Goal: Information Seeking & Learning: Learn about a topic

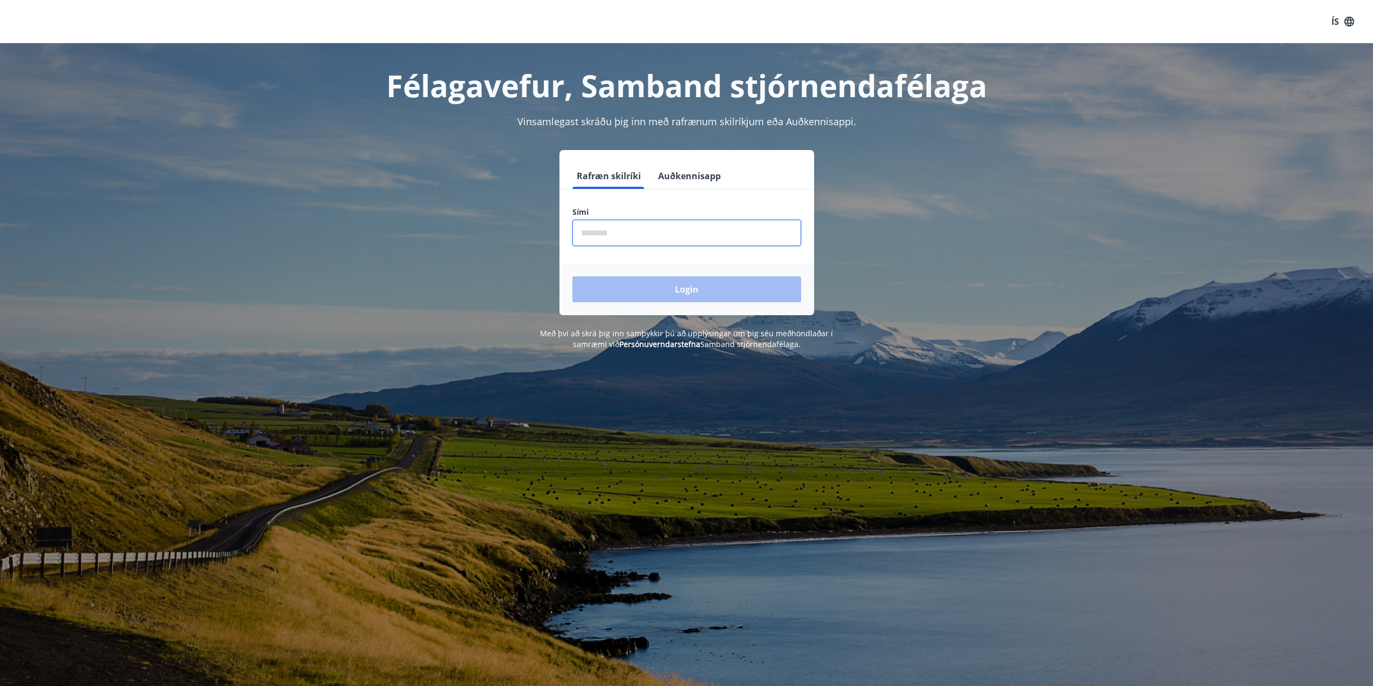
click at [765, 226] on input "phone" at bounding box center [686, 233] width 229 height 26
type input "********"
click at [647, 277] on button "Login" at bounding box center [686, 289] width 229 height 26
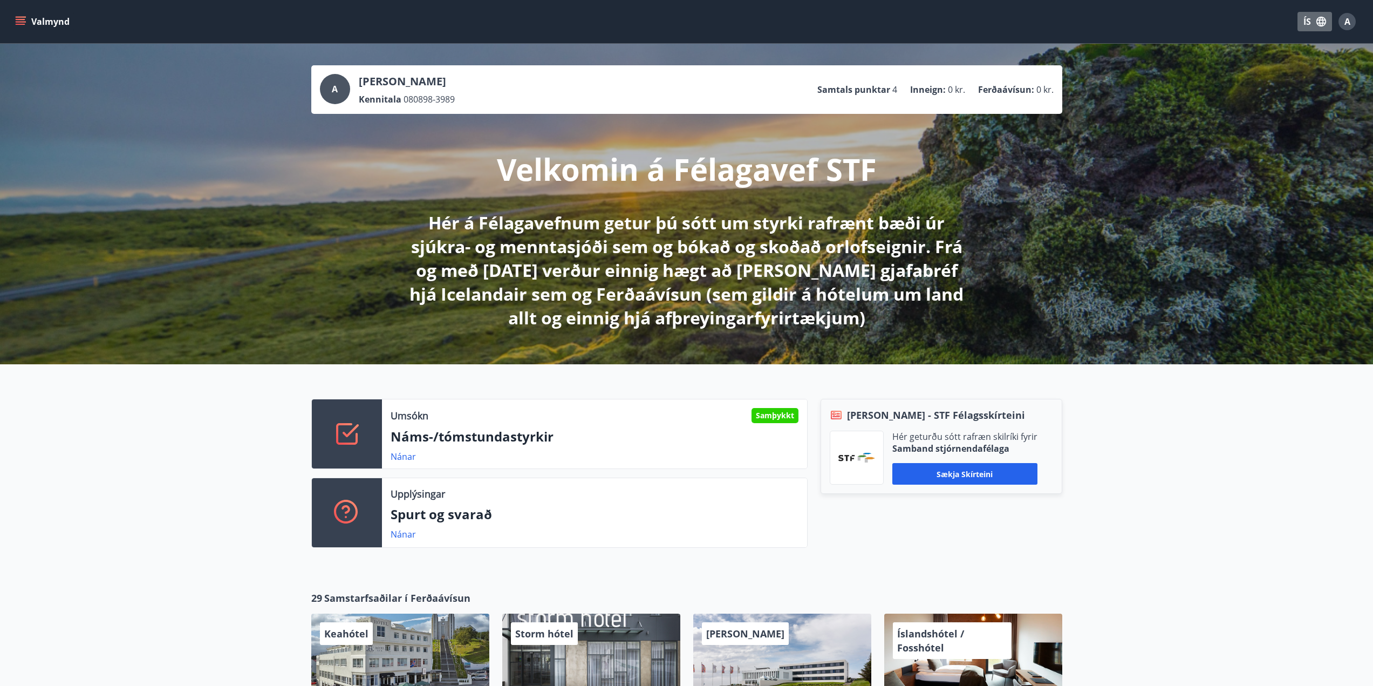
click at [1306, 22] on button "ÍS" at bounding box center [1315, 21] width 35 height 19
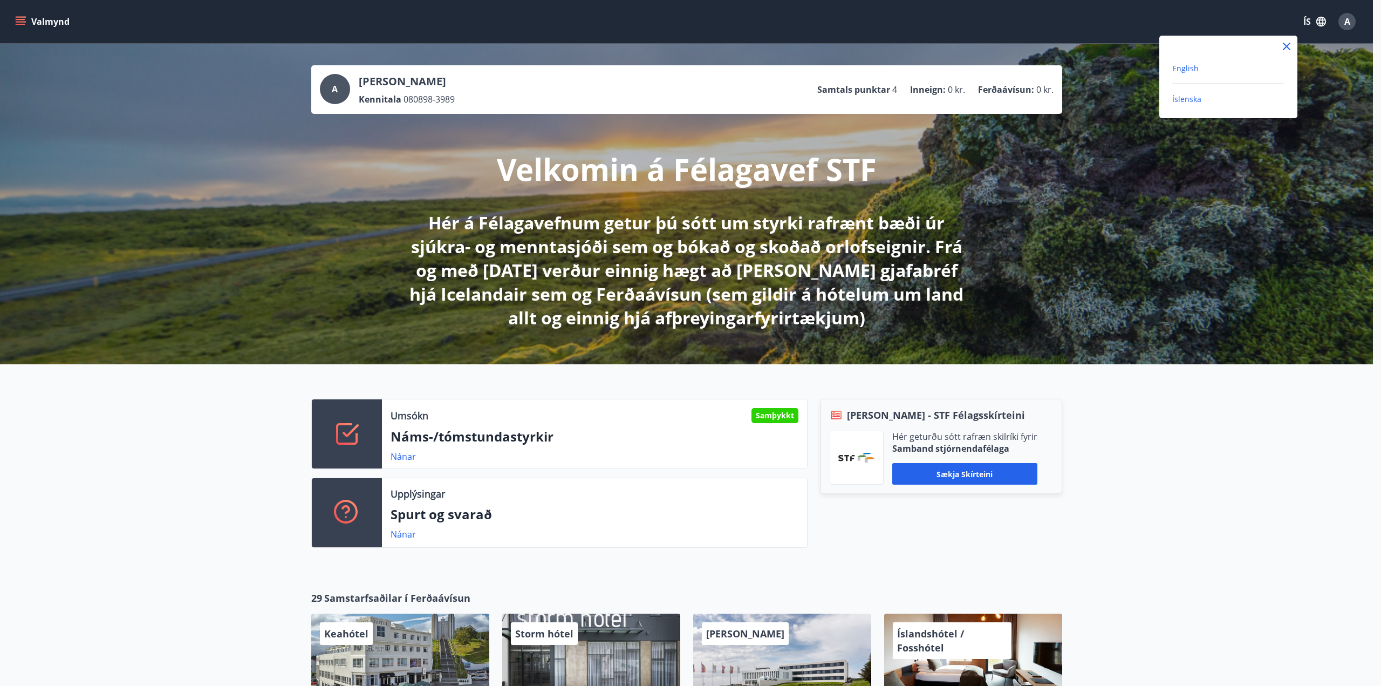
click at [1181, 69] on span "English" at bounding box center [1185, 68] width 26 height 10
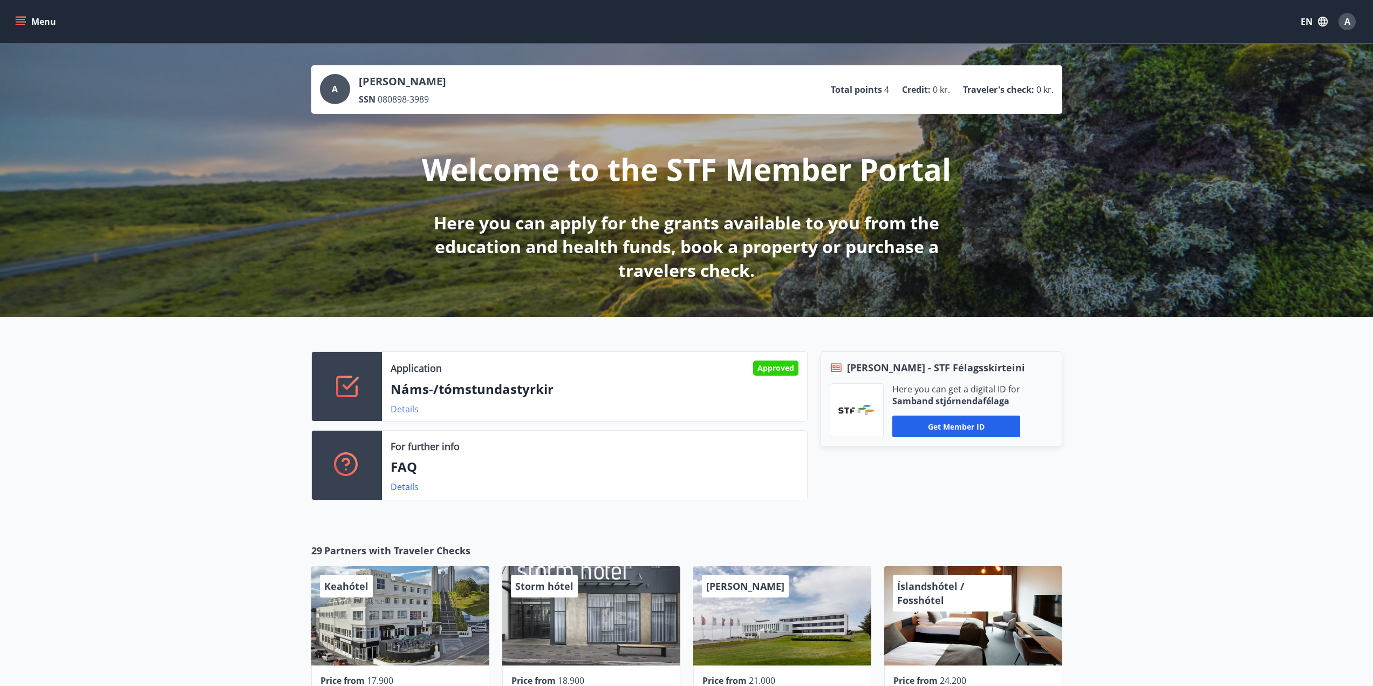
click at [416, 410] on link "Details" at bounding box center [405, 409] width 28 height 12
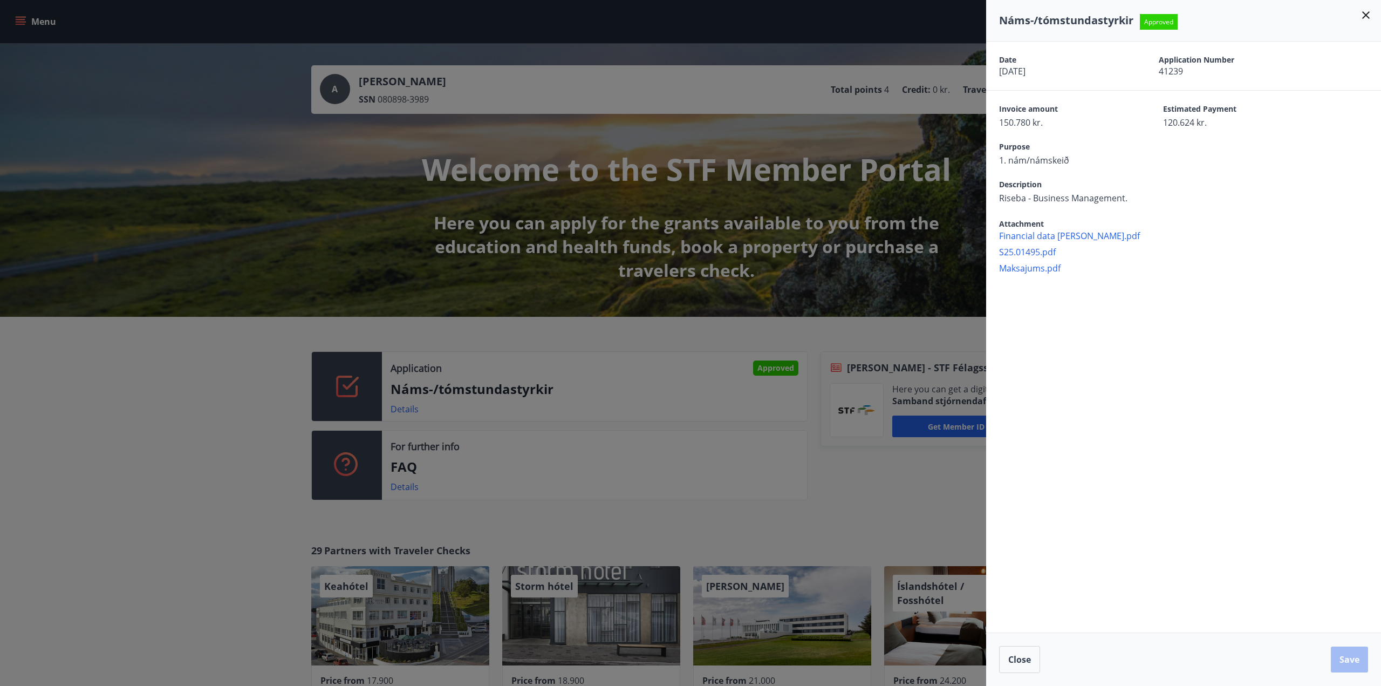
click at [1363, 13] on icon at bounding box center [1366, 15] width 13 height 13
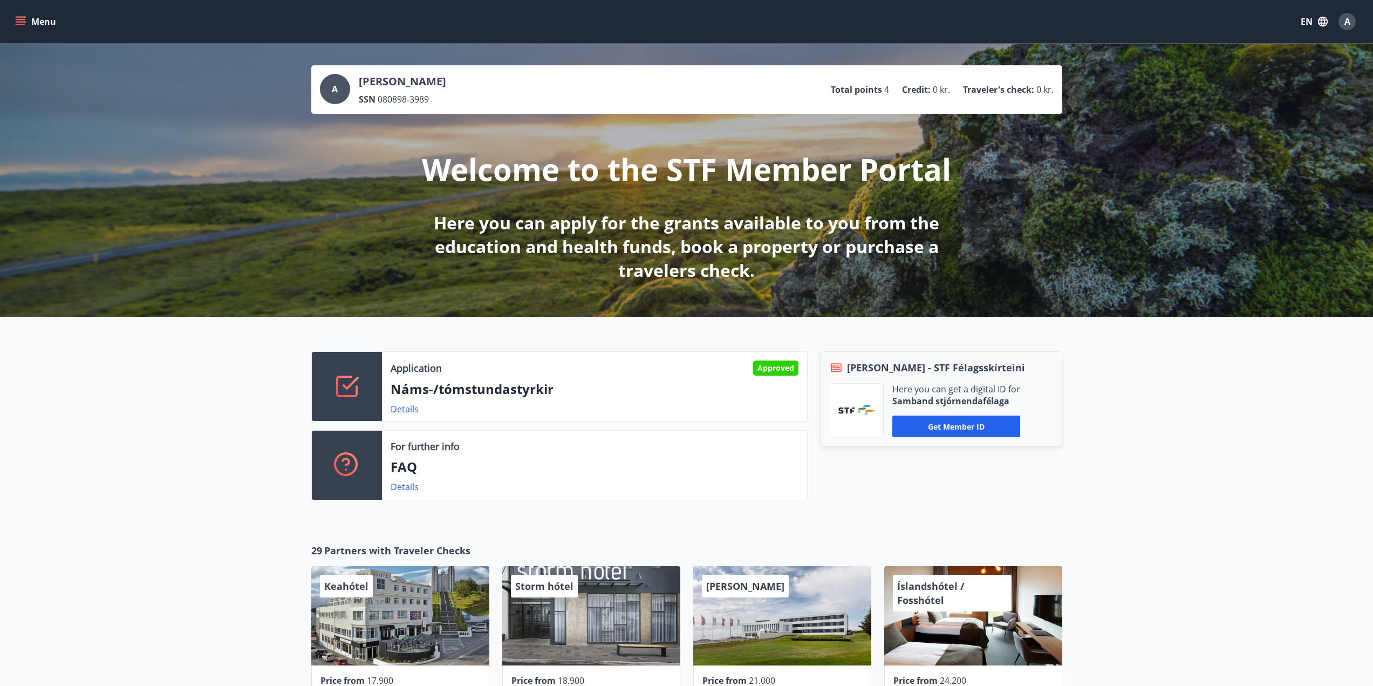
click at [60, 21] on button "Menu" at bounding box center [36, 21] width 47 height 19
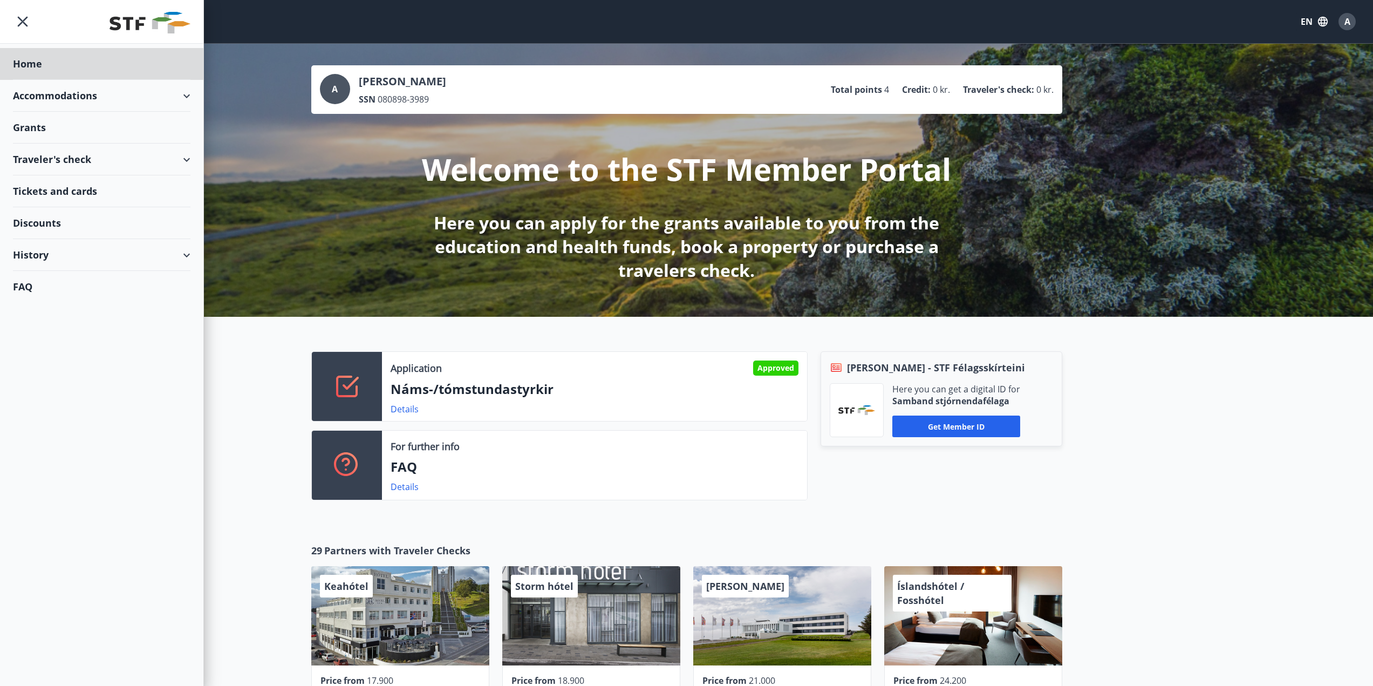
click at [39, 123] on div "Grants" at bounding box center [102, 128] width 178 height 32
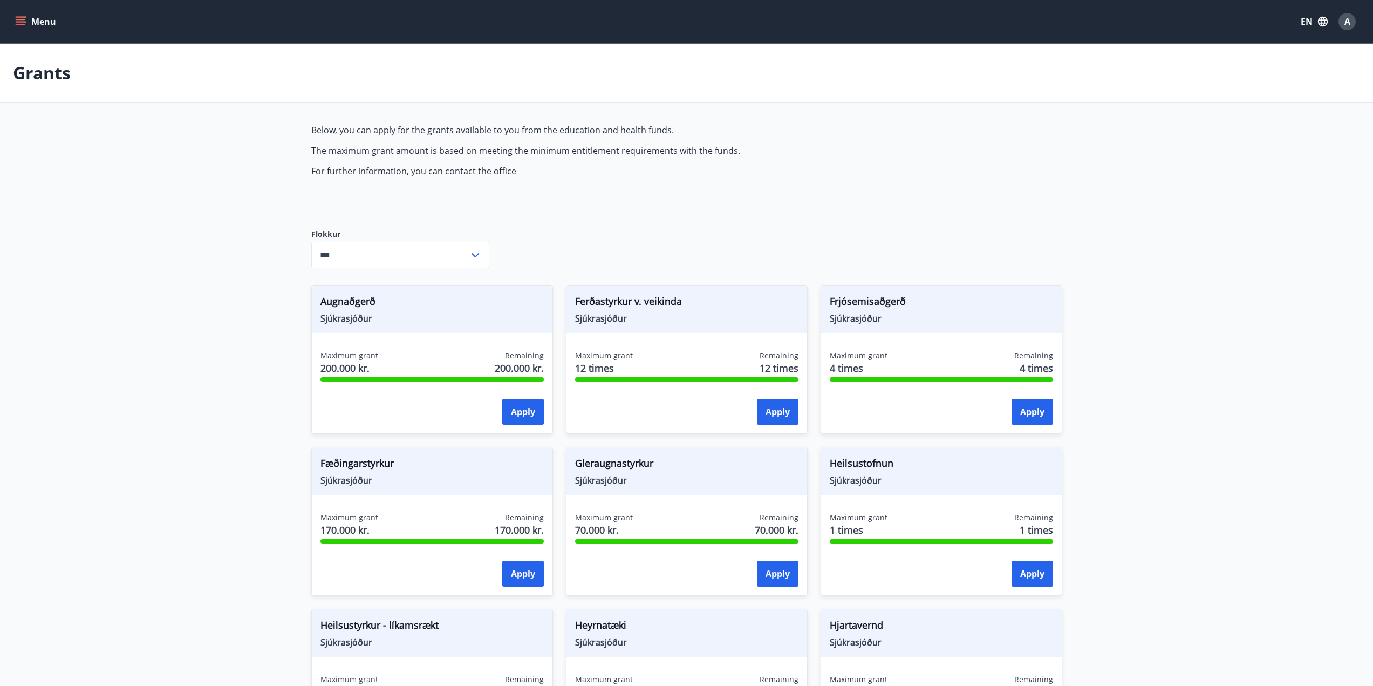
type input "***"
click at [7, 6] on div "Menu IN A" at bounding box center [686, 21] width 1373 height 43
click at [30, 21] on button "Menu" at bounding box center [36, 21] width 47 height 19
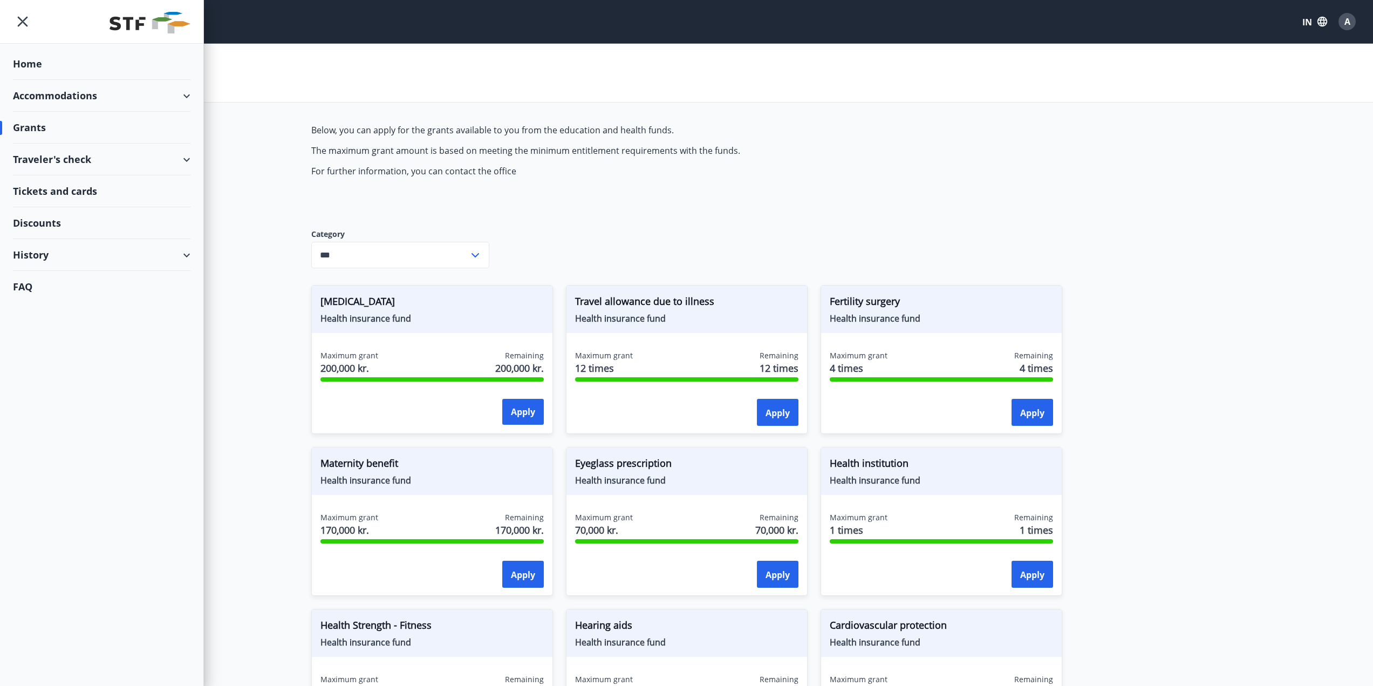
click at [104, 156] on div "Traveler's check" at bounding box center [102, 160] width 178 height 32
click at [106, 180] on div "Offers" at bounding box center [102, 186] width 160 height 23
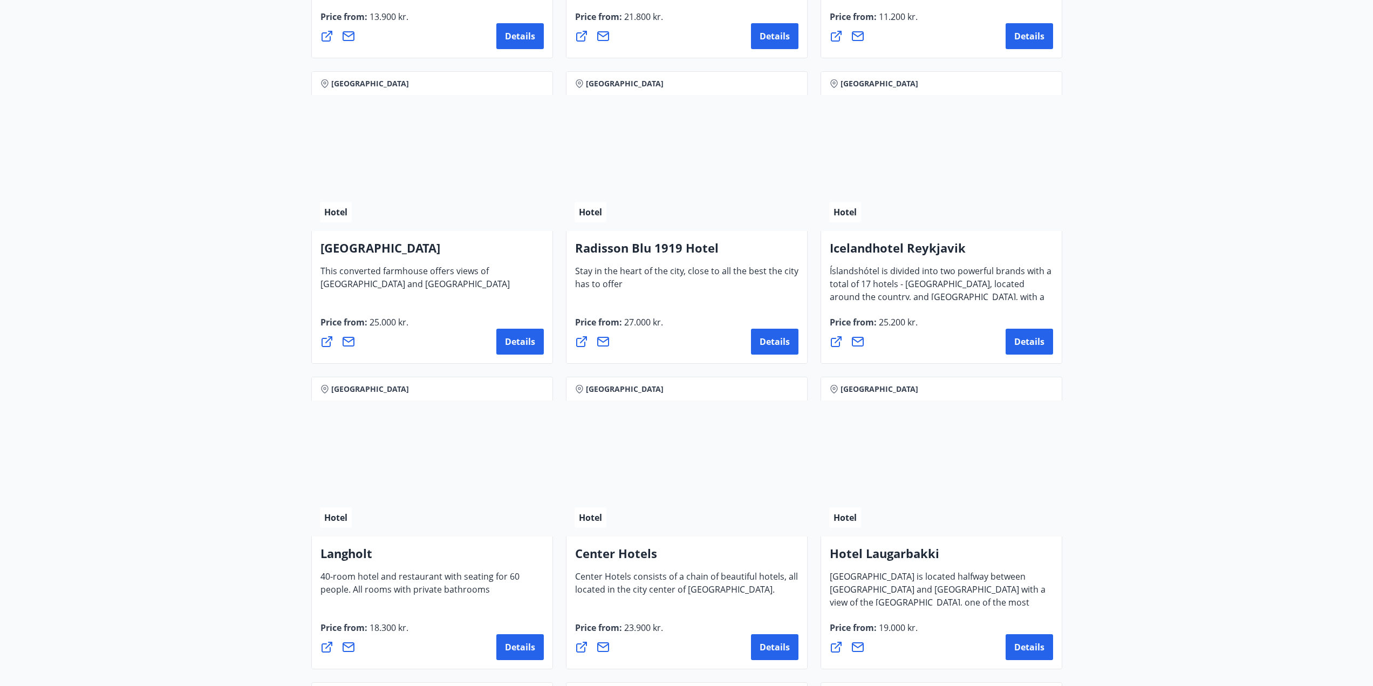
scroll to position [1996, 0]
